Goal: Ask a question

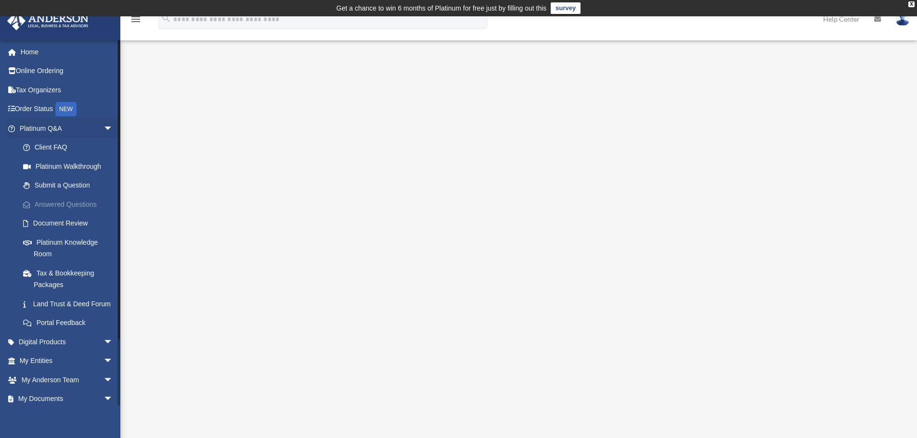
click at [59, 201] on link "Answered Questions" at bounding box center [70, 204] width 114 height 19
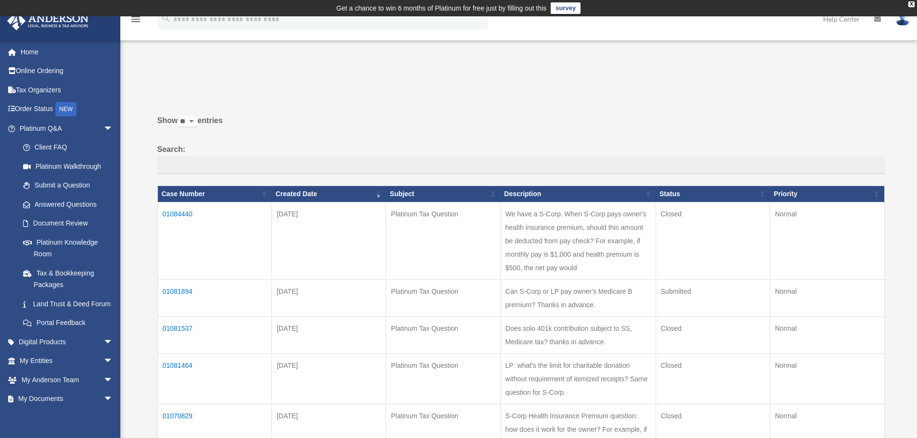
click at [184, 340] on td "01081537" at bounding box center [214, 335] width 114 height 37
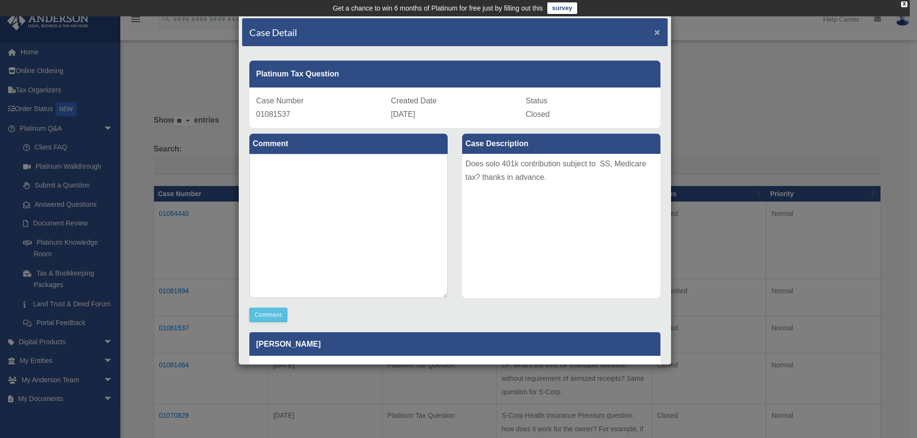
click at [654, 31] on span "×" at bounding box center [657, 31] width 6 height 11
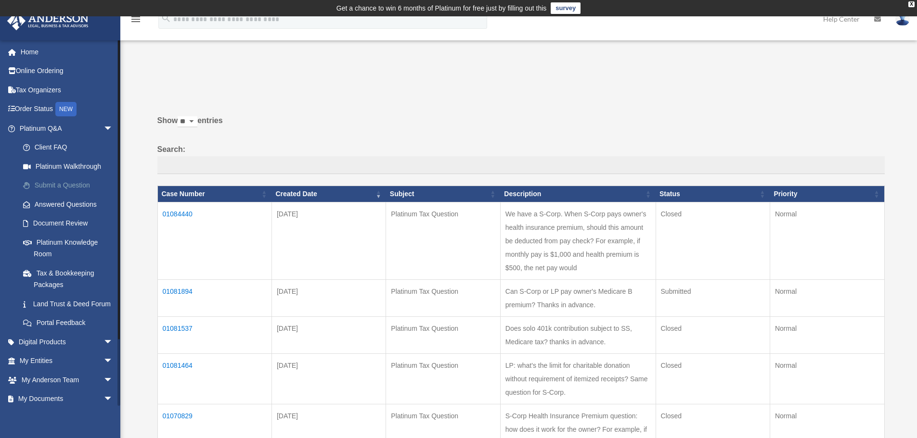
click at [56, 187] on link "Submit a Question" at bounding box center [70, 185] width 114 height 19
